Goal: Navigation & Orientation: Find specific page/section

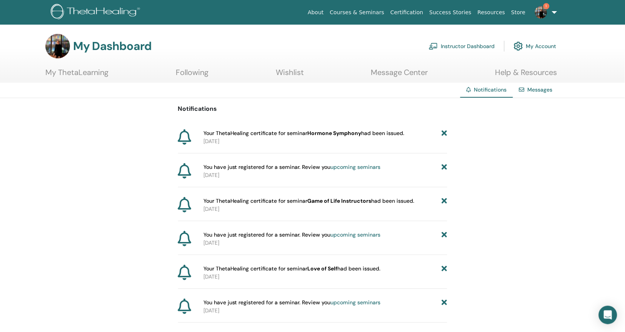
click at [75, 71] on link "My ThetaLearning" at bounding box center [76, 75] width 63 height 15
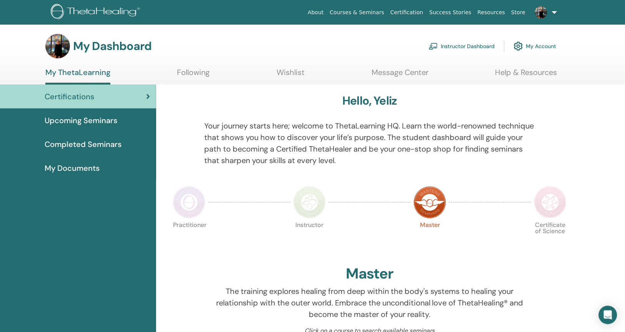
click at [94, 144] on span "Completed Seminars" at bounding box center [83, 145] width 77 height 12
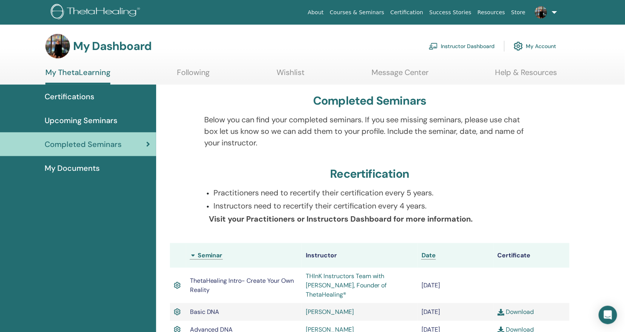
click at [182, 73] on link "Following" at bounding box center [193, 75] width 33 height 15
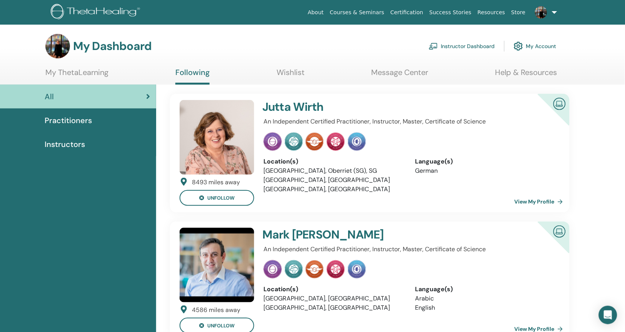
click at [78, 72] on link "My ThetaLearning" at bounding box center [76, 75] width 63 height 15
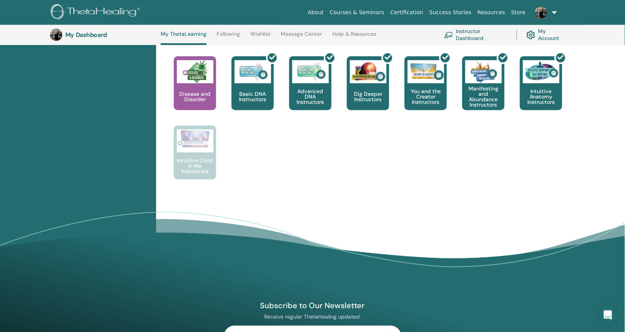
scroll to position [303, 0]
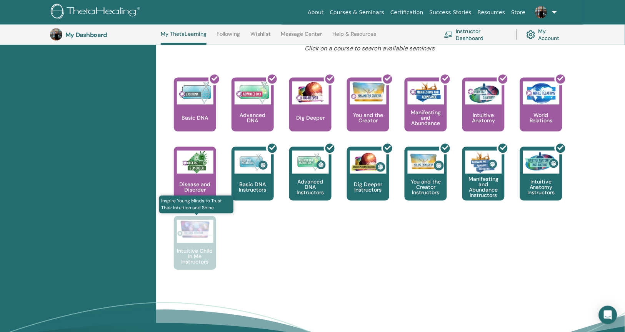
click at [189, 249] on p "Intuitive Child In Me Instructors" at bounding box center [195, 257] width 42 height 16
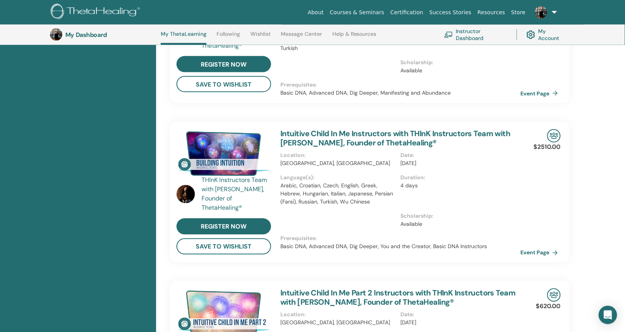
scroll to position [257, 0]
